Goal: Contribute content: Contribute content

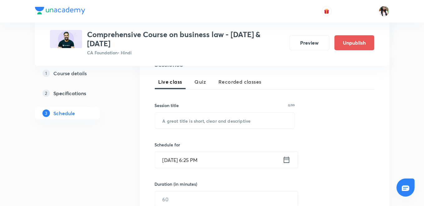
scroll to position [145, 0]
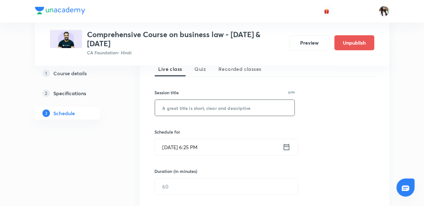
click at [174, 110] on input "text" at bounding box center [225, 108] width 140 height 16
paste input "IRF - Part 1"
type input "IRF - Part 1"
click at [287, 147] on icon at bounding box center [287, 147] width 8 height 9
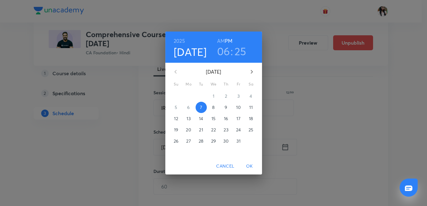
click at [215, 110] on span "8" at bounding box center [213, 107] width 11 height 6
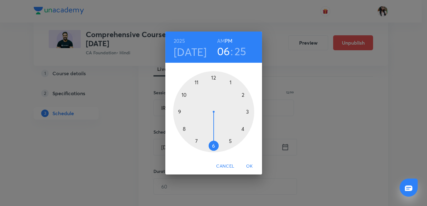
click at [214, 79] on div at bounding box center [213, 111] width 81 height 81
click at [248, 110] on div at bounding box center [213, 111] width 81 height 81
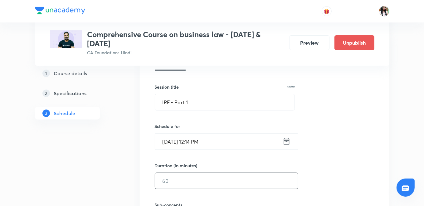
scroll to position [180, 0]
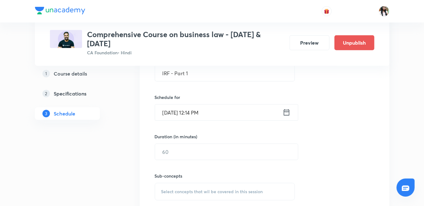
click at [284, 111] on icon at bounding box center [287, 112] width 6 height 6
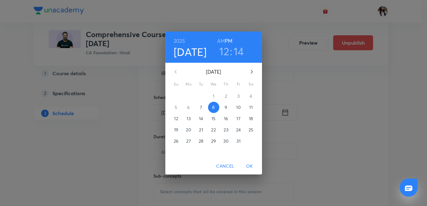
click at [236, 46] on h3 "14" at bounding box center [239, 51] width 10 height 13
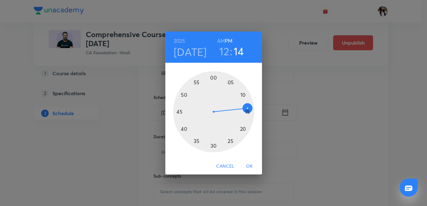
click at [247, 111] on div at bounding box center [213, 111] width 81 height 81
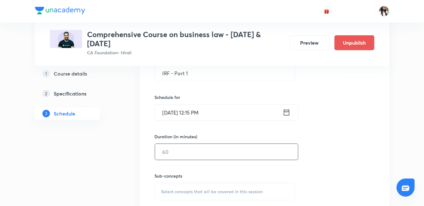
click at [199, 154] on input "text" at bounding box center [226, 152] width 143 height 16
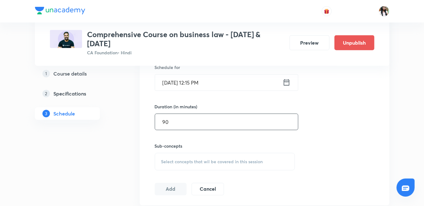
scroll to position [250, 0]
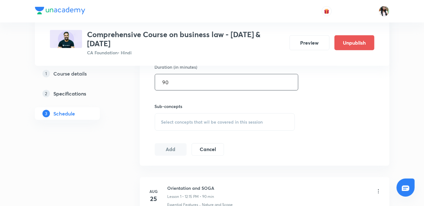
type input "90"
click at [186, 121] on span "Select concepts that wil be covered in this session" at bounding box center [212, 122] width 102 height 5
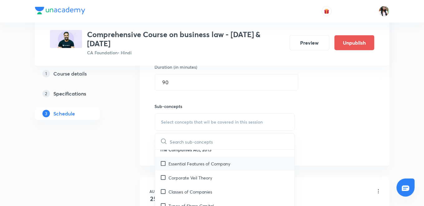
scroll to position [332, 0]
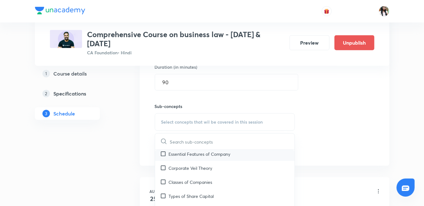
click at [178, 154] on p "Essential Features of Company" at bounding box center [200, 154] width 62 height 7
checkbox input "true"
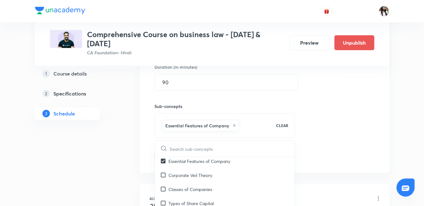
click at [145, 137] on div "Session 33 Live class Quiz Recorded classes Session title 12/99 IRF - Part 1 ​ …" at bounding box center [265, 53] width 250 height 240
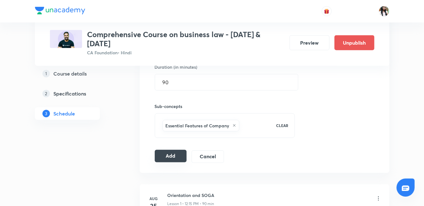
click at [172, 156] on button "Add" at bounding box center [171, 156] width 32 height 12
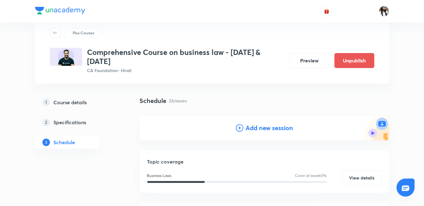
scroll to position [0, 0]
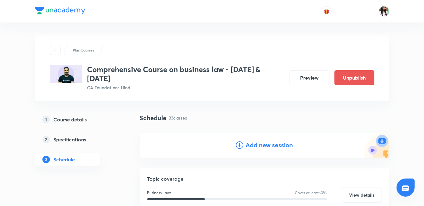
click at [250, 145] on h4 "Add new session" at bounding box center [269, 144] width 47 height 9
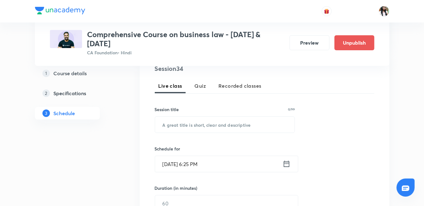
scroll to position [139, 0]
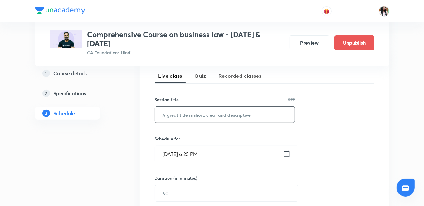
paste input "IRF - Part 2"
type input "IRF - Part 2"
click at [286, 152] on icon at bounding box center [287, 154] width 8 height 9
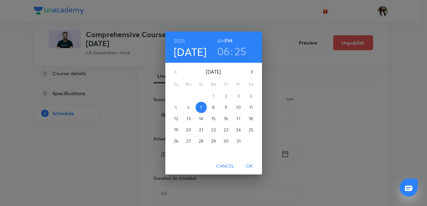
click at [223, 106] on span "9" at bounding box center [226, 107] width 11 height 6
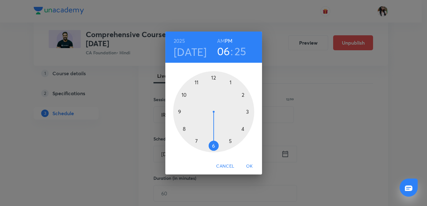
click at [214, 76] on div at bounding box center [213, 111] width 81 height 81
click at [248, 111] on div at bounding box center [213, 111] width 81 height 81
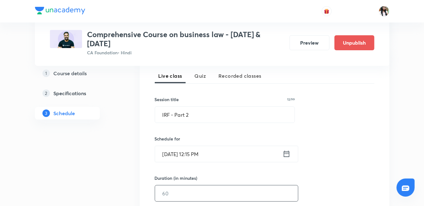
click at [183, 191] on input "text" at bounding box center [226, 193] width 143 height 16
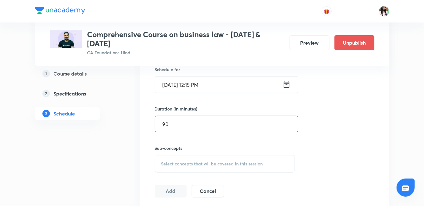
type input "90"
click at [205, 160] on div "Select concepts that wil be covered in this session" at bounding box center [225, 163] width 140 height 17
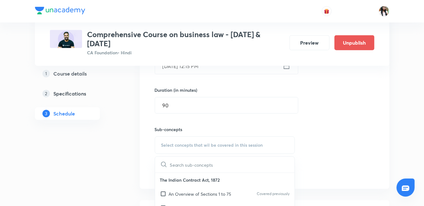
scroll to position [243, 0]
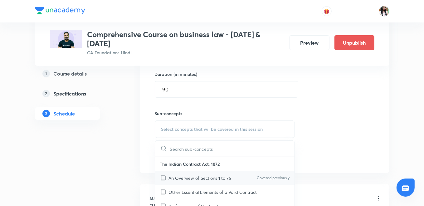
click at [189, 176] on p "An Overview of Sections 1 to 75" at bounding box center [200, 178] width 63 height 7
checkbox input "true"
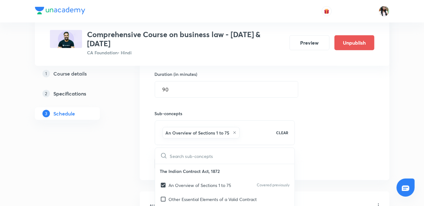
click at [144, 154] on div "Session 34 Live class Quiz Recorded classes Session title 12/99 IRF - Part 2 ​ …" at bounding box center [265, 60] width 250 height 240
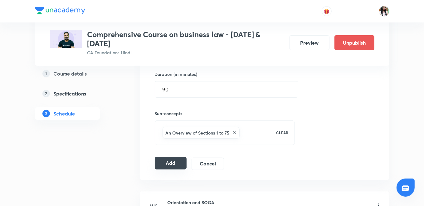
click at [175, 162] on button "Add" at bounding box center [171, 163] width 32 height 12
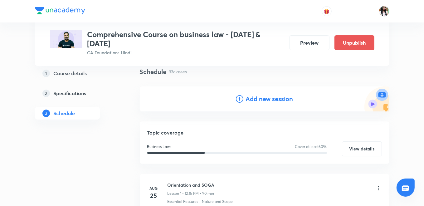
scroll to position [0, 0]
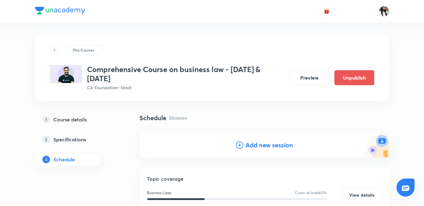
click at [258, 141] on h4 "Add new session" at bounding box center [269, 144] width 47 height 9
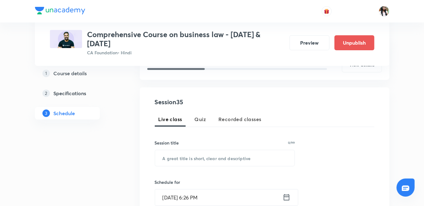
scroll to position [104, 0]
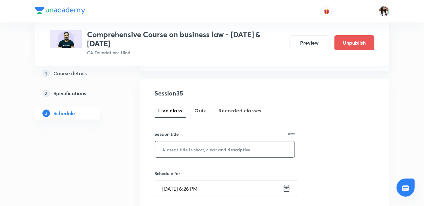
paste input "IRF - Part 3"
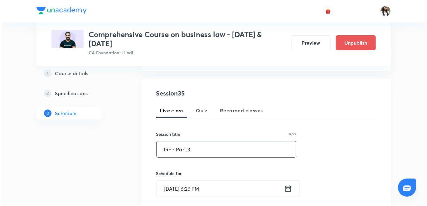
scroll to position [173, 0]
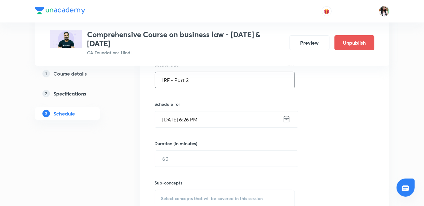
type input "IRF - Part 3"
click at [290, 117] on icon at bounding box center [287, 119] width 8 height 9
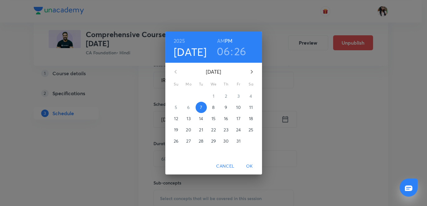
click at [242, 108] on span "10" at bounding box center [238, 107] width 11 height 6
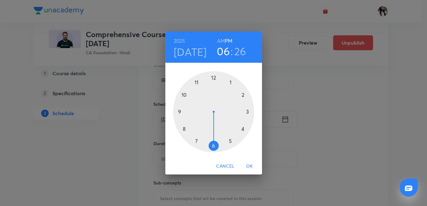
click at [213, 76] on div at bounding box center [213, 111] width 81 height 81
click at [248, 111] on div at bounding box center [213, 111] width 81 height 81
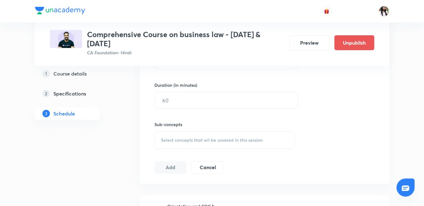
scroll to position [243, 0]
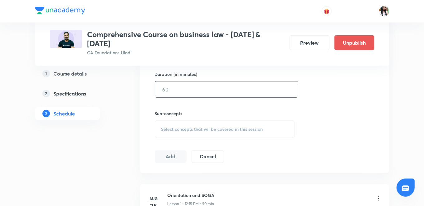
click at [178, 88] on input "text" at bounding box center [226, 89] width 143 height 16
type input "90"
click at [170, 124] on div "Select concepts that wil be covered in this session" at bounding box center [225, 129] width 140 height 17
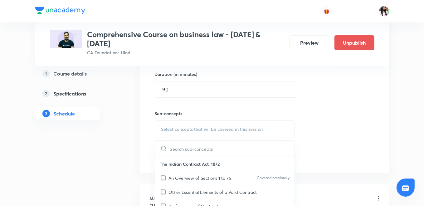
drag, startPoint x: 164, startPoint y: 177, endPoint x: 125, endPoint y: 160, distance: 43.2
click at [164, 177] on input "checkbox" at bounding box center [164, 178] width 9 height 7
checkbox input "true"
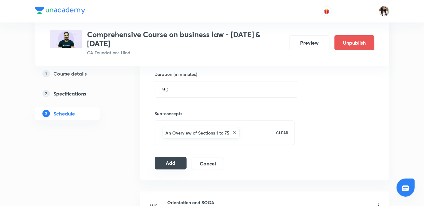
click at [165, 163] on button "Add" at bounding box center [171, 163] width 32 height 12
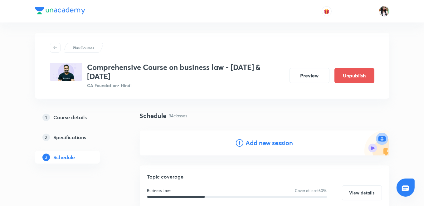
scroll to position [0, 0]
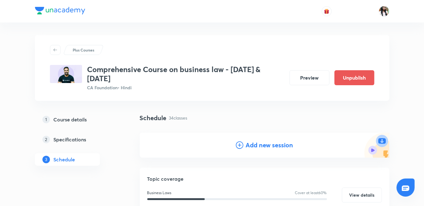
drag, startPoint x: 259, startPoint y: 145, endPoint x: 236, endPoint y: 126, distance: 30.2
click at [259, 145] on h4 "Add new session" at bounding box center [269, 144] width 47 height 9
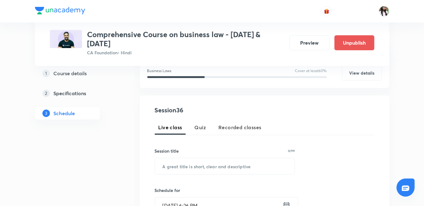
scroll to position [104, 0]
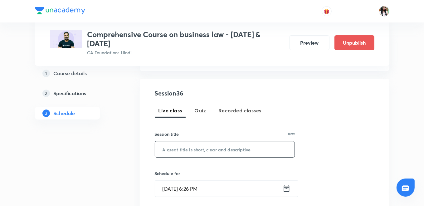
paste input "IRF - Part 4"
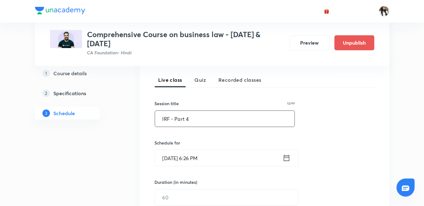
scroll to position [173, 0]
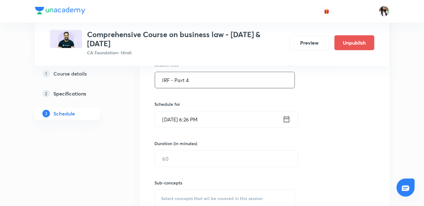
type input "IRF - Part 4"
click at [287, 120] on icon at bounding box center [287, 119] width 8 height 9
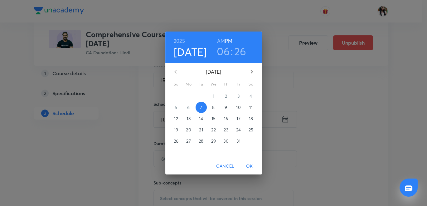
click at [251, 108] on p "11" at bounding box center [250, 107] width 3 height 6
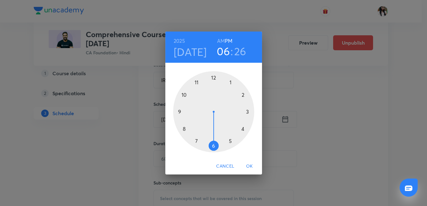
click at [213, 78] on div at bounding box center [213, 111] width 81 height 81
click at [248, 112] on div at bounding box center [213, 111] width 81 height 81
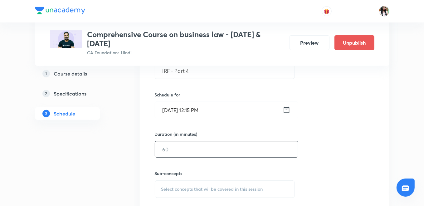
scroll to position [208, 0]
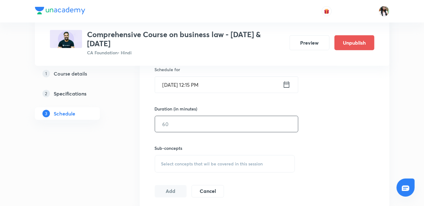
click at [222, 124] on input "text" at bounding box center [226, 124] width 143 height 16
type input "90"
click at [211, 162] on span "Select concepts that wil be covered in this session" at bounding box center [212, 163] width 102 height 5
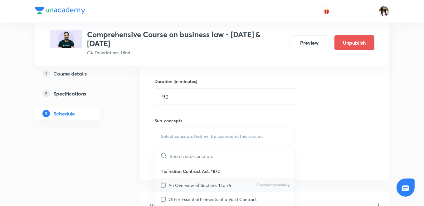
scroll to position [277, 0]
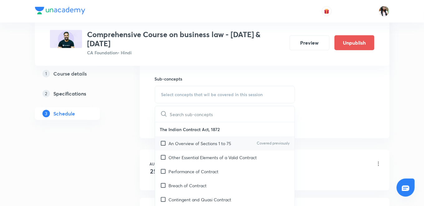
click at [201, 144] on p "An Overview of Sections 1 to 75" at bounding box center [200, 143] width 63 height 7
checkbox input "true"
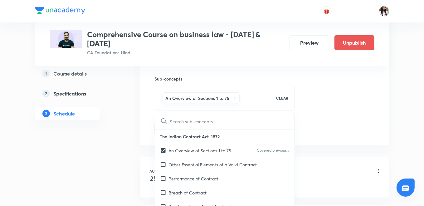
click at [147, 120] on div "Session 36 Live class Quiz Recorded classes Session title 12/99 IRF - Part 4 ​ …" at bounding box center [265, 25] width 250 height 240
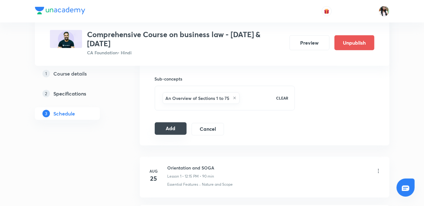
click at [167, 130] on button "Add" at bounding box center [171, 128] width 32 height 12
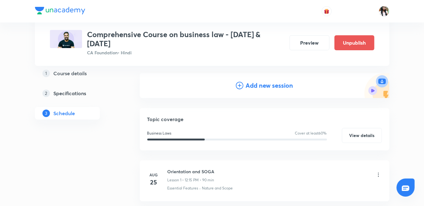
scroll to position [0, 0]
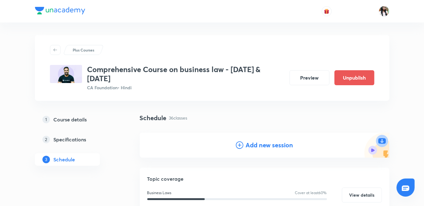
click at [261, 146] on h4 "Add new session" at bounding box center [269, 144] width 47 height 9
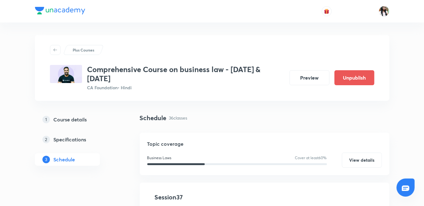
scroll to position [104, 0]
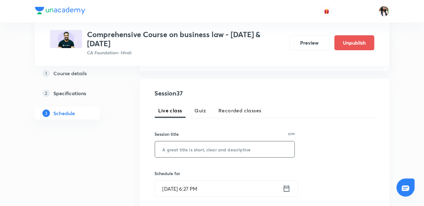
paste input "IRF - Part 5"
type input "IRF - Part 5"
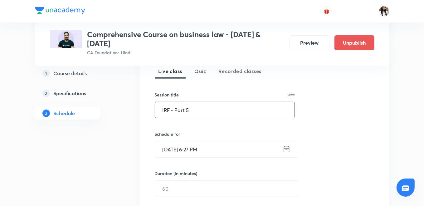
scroll to position [173, 0]
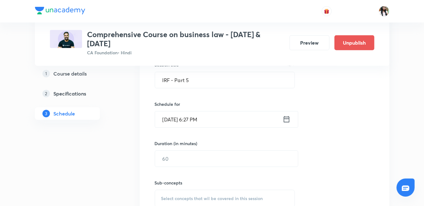
click at [286, 117] on icon at bounding box center [287, 119] width 8 height 9
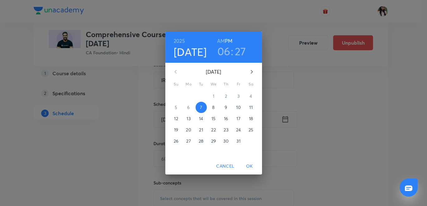
click at [189, 120] on p "13" at bounding box center [189, 119] width 4 height 6
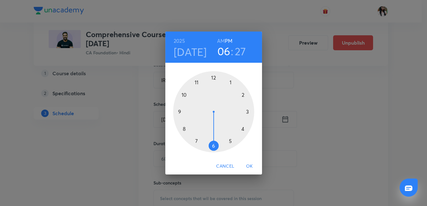
click at [214, 78] on div at bounding box center [213, 111] width 81 height 81
click at [247, 111] on div at bounding box center [213, 111] width 81 height 81
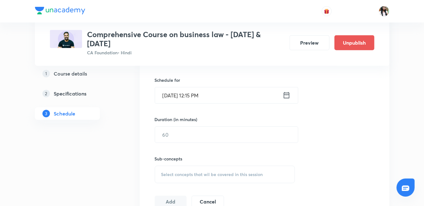
scroll to position [208, 0]
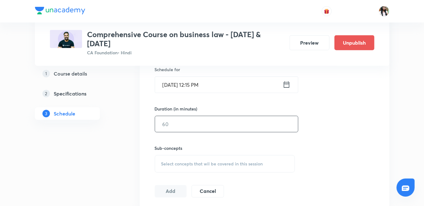
click at [232, 125] on input "text" at bounding box center [226, 124] width 143 height 16
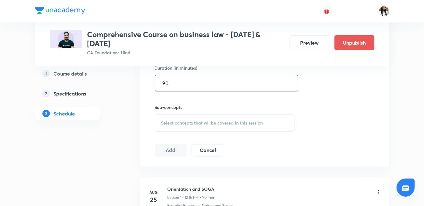
scroll to position [277, 0]
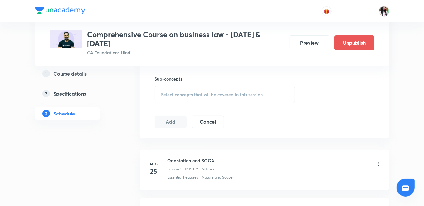
type input "90"
click at [224, 94] on span "Select concepts that wil be covered in this session" at bounding box center [212, 94] width 102 height 5
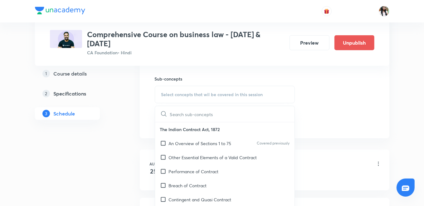
drag, startPoint x: 207, startPoint y: 144, endPoint x: 181, endPoint y: 130, distance: 29.2
click at [200, 140] on p "An Overview of Sections 1 to 75" at bounding box center [200, 143] width 63 height 7
checkbox input "true"
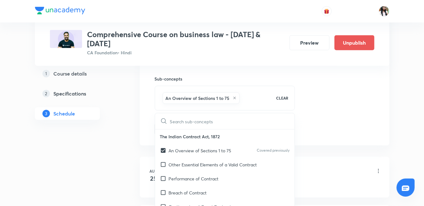
drag, startPoint x: 181, startPoint y: 130, endPoint x: 152, endPoint y: 112, distance: 34.1
click at [150, 111] on div "Session 37 Live class Quiz Recorded classes Session title 12/99 IRF - Part 5 ​ …" at bounding box center [265, 25] width 250 height 240
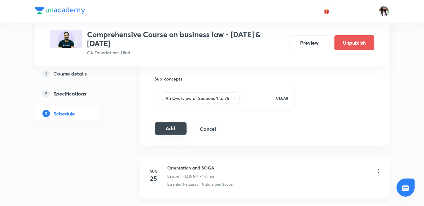
drag, startPoint x: 169, startPoint y: 127, endPoint x: 171, endPoint y: 125, distance: 3.3
click at [169, 127] on button "Add" at bounding box center [171, 128] width 32 height 12
